Goal: Transaction & Acquisition: Purchase product/service

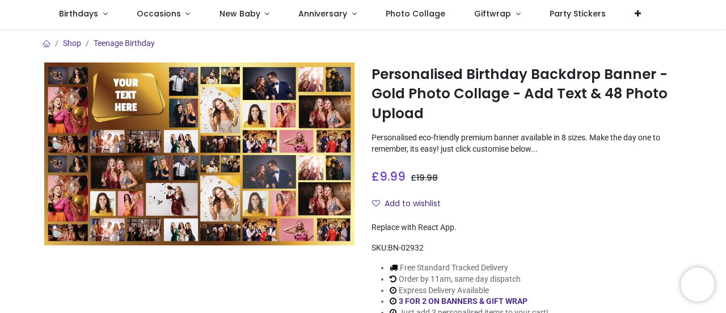
scroll to position [72, 0]
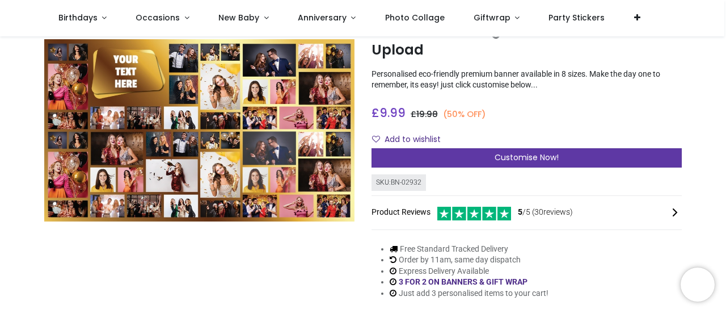
click at [479, 162] on div "Customise Now!" at bounding box center [527, 157] width 310 height 19
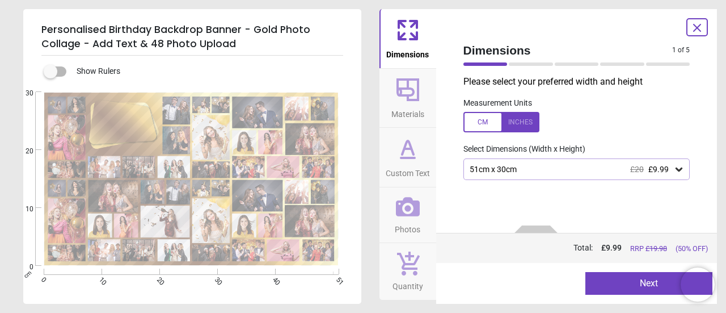
click at [548, 173] on div "51cm x 30cm £20 £9.99" at bounding box center [571, 170] width 205 height 10
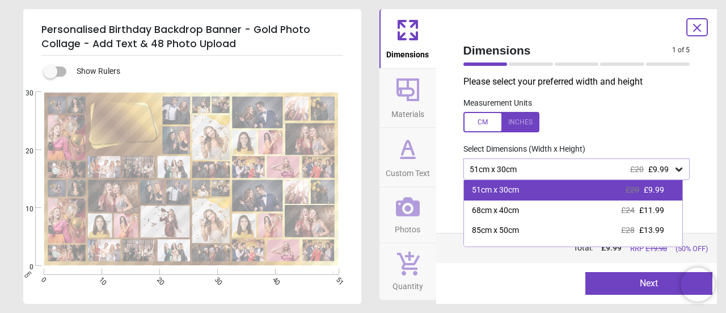
click at [545, 188] on div "51cm x 30cm £20 £9.99" at bounding box center [573, 190] width 219 height 20
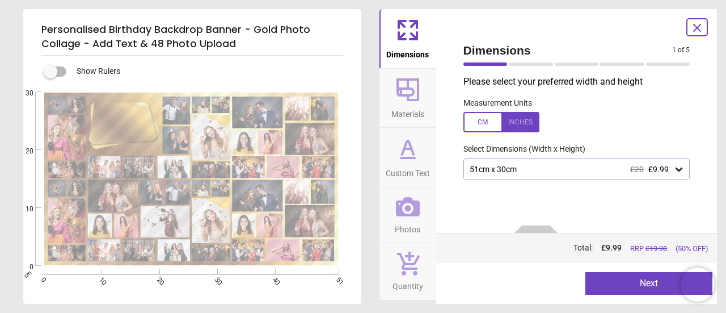
click at [609, 274] on button "Next" at bounding box center [649, 283] width 127 height 23
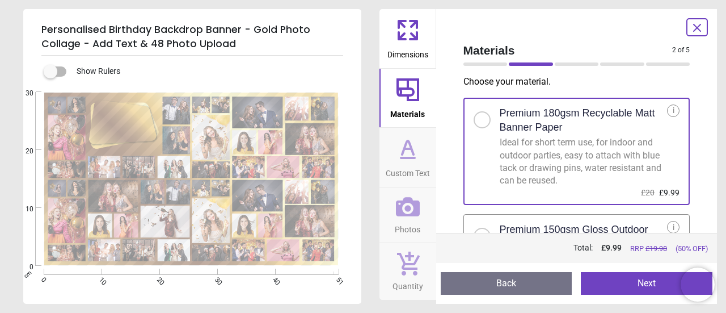
click at [613, 279] on button "Next" at bounding box center [647, 283] width 132 height 23
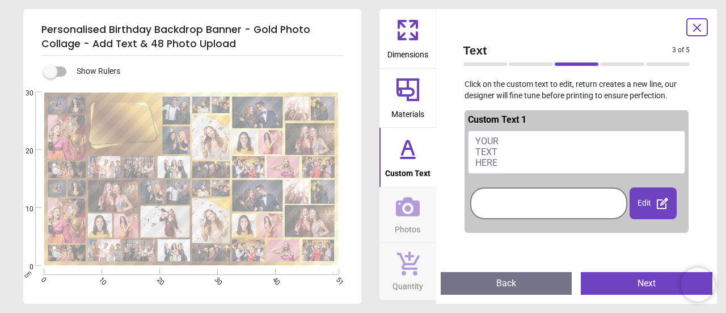
click at [651, 284] on button "Next" at bounding box center [647, 283] width 132 height 23
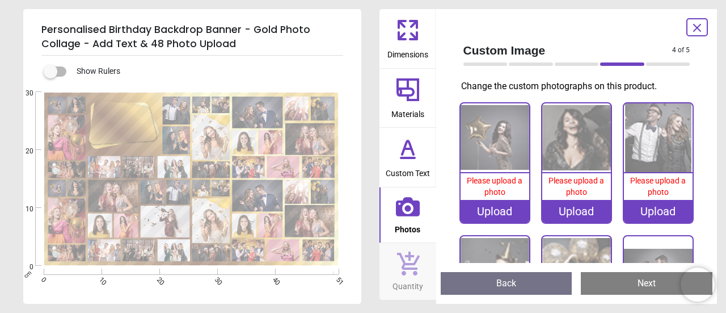
click at [491, 214] on div "Upload" at bounding box center [495, 211] width 69 height 23
